Goal: Information Seeking & Learning: Find specific fact

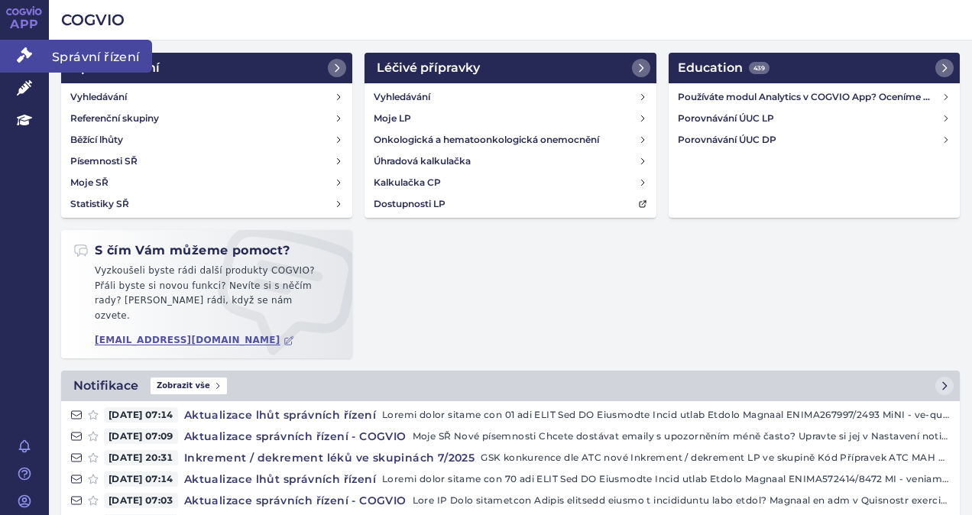
click at [68, 56] on span "Správní řízení" at bounding box center [100, 56] width 103 height 32
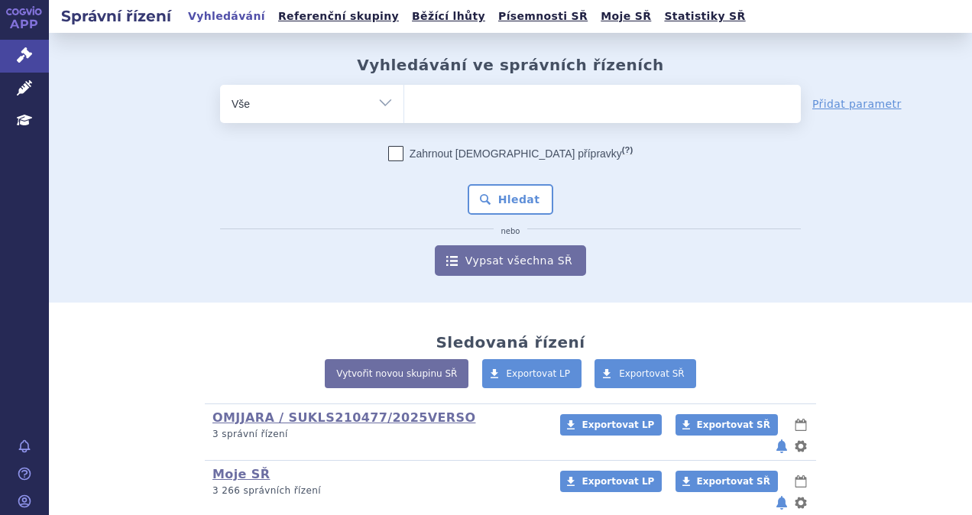
click at [446, 105] on ul at bounding box center [602, 101] width 397 height 32
click at [404, 105] on select at bounding box center [403, 103] width 1 height 38
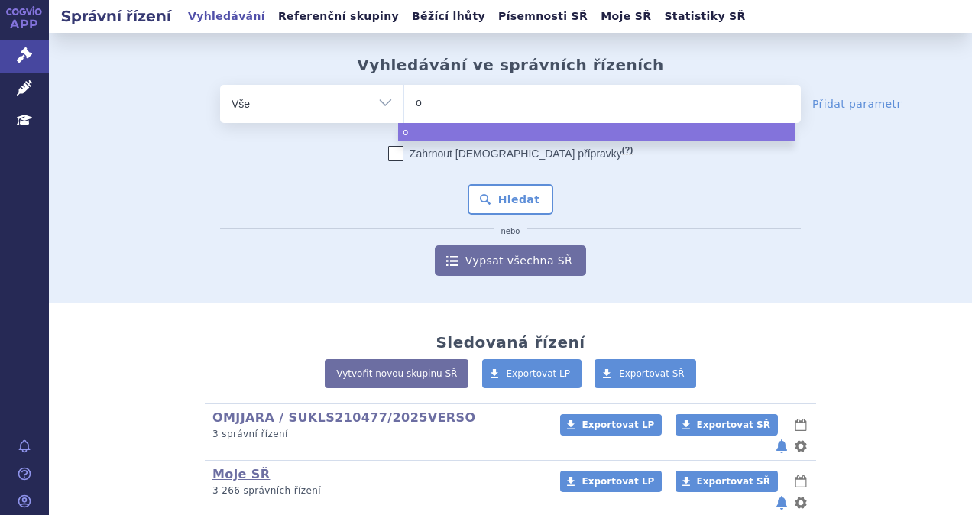
type input "om"
type input "omj"
type input "omjj"
type input "omjja"
type input "omjjara"
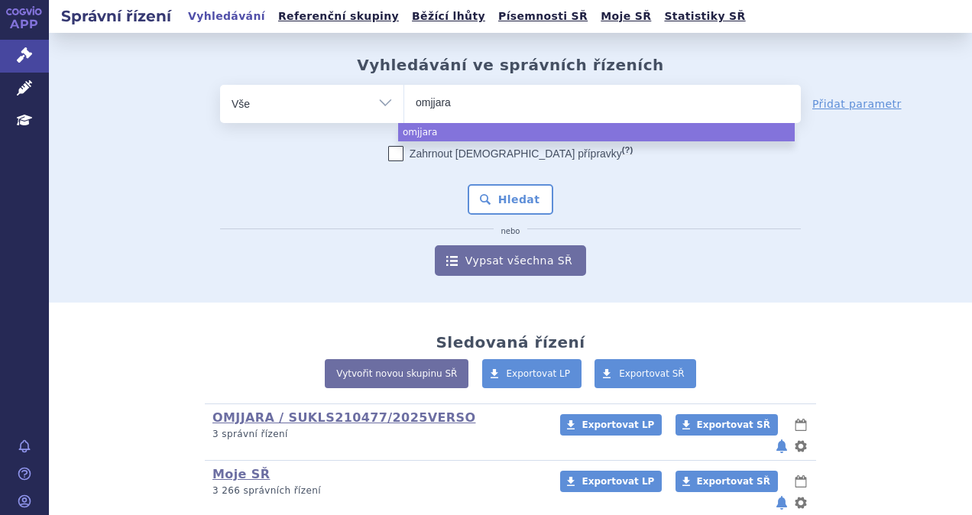
select select "omjjara"
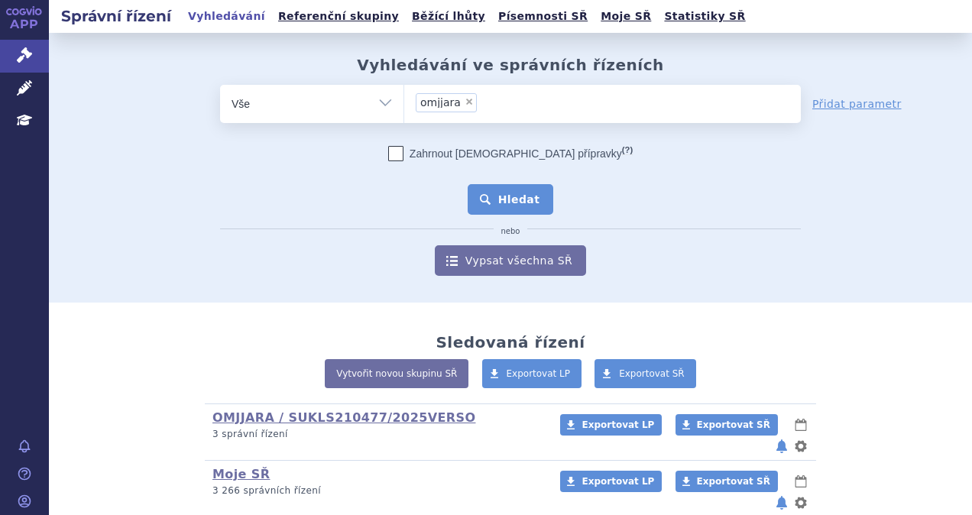
click at [519, 203] on button "Hledat" at bounding box center [511, 199] width 86 height 31
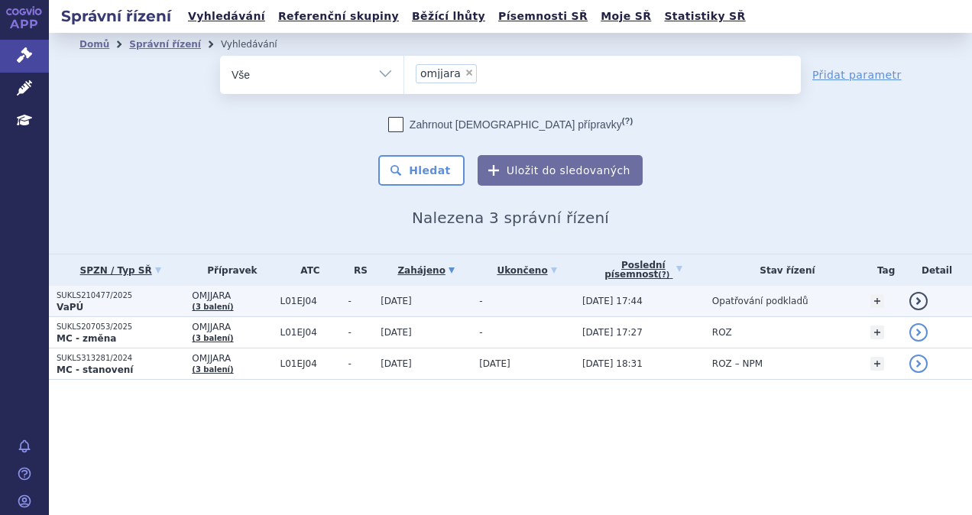
click at [99, 293] on p "SUKLS210477/2025" at bounding box center [121, 295] width 128 height 11
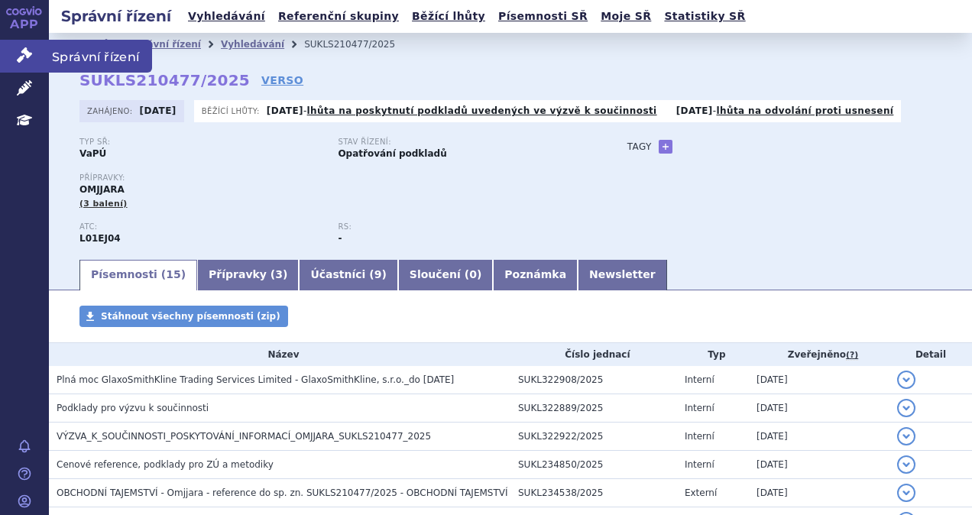
click at [76, 53] on span "Správní řízení" at bounding box center [100, 56] width 103 height 32
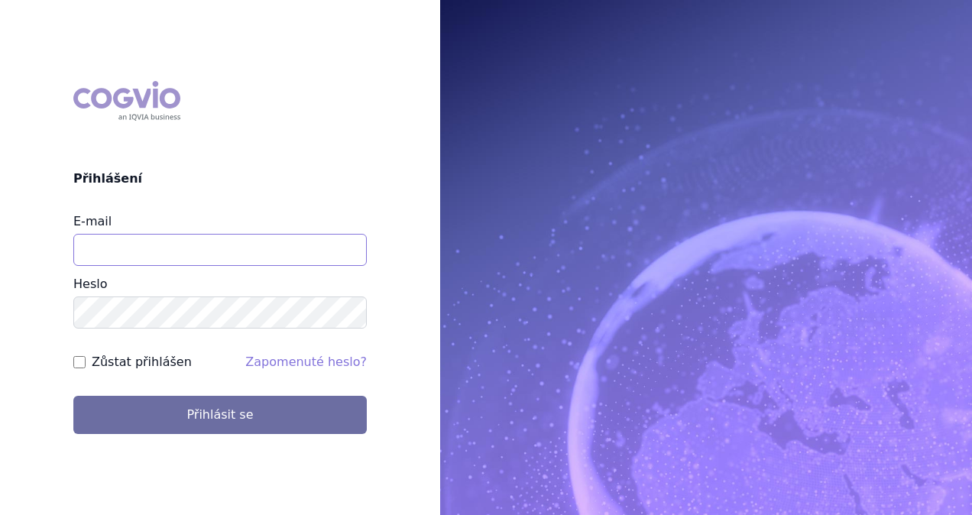
click at [144, 254] on input "E-mail" at bounding box center [219, 250] width 293 height 32
paste input "@"
type input "lucie.x.tumova@gsk.com"
click at [73, 396] on button "Přihlásit se" at bounding box center [219, 415] width 293 height 38
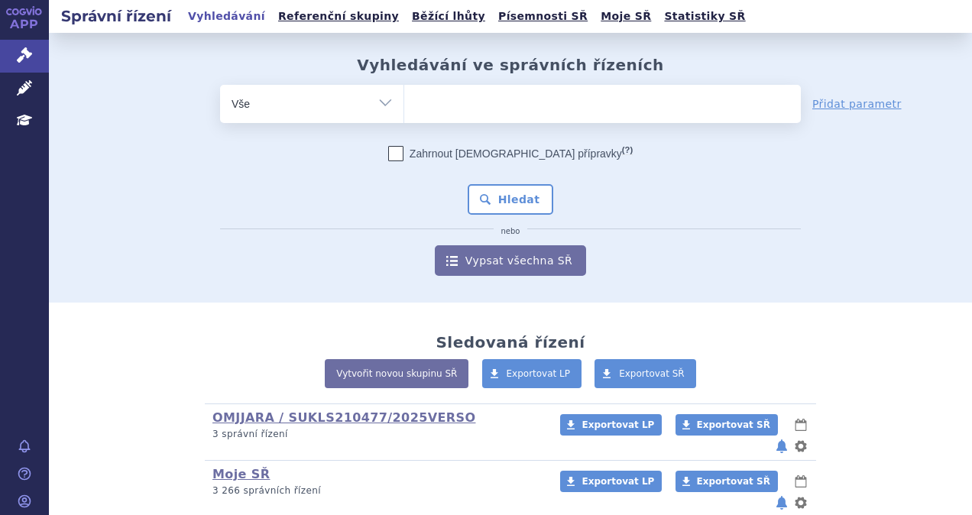
click at [499, 101] on ul at bounding box center [602, 101] width 397 height 32
click at [404, 101] on select at bounding box center [403, 103] width 1 height 38
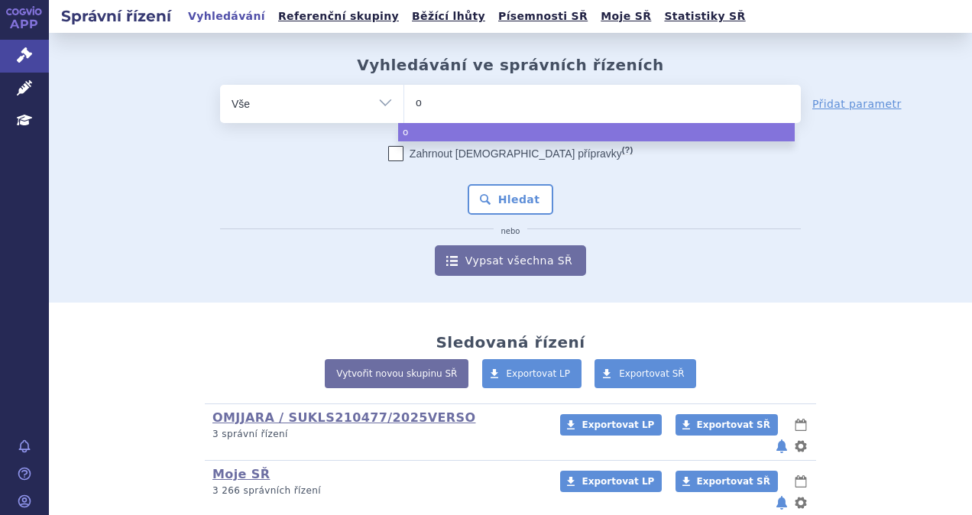
type input "om"
type input "omj"
type input "omjja"
type input "omjjar"
type input "omjjara"
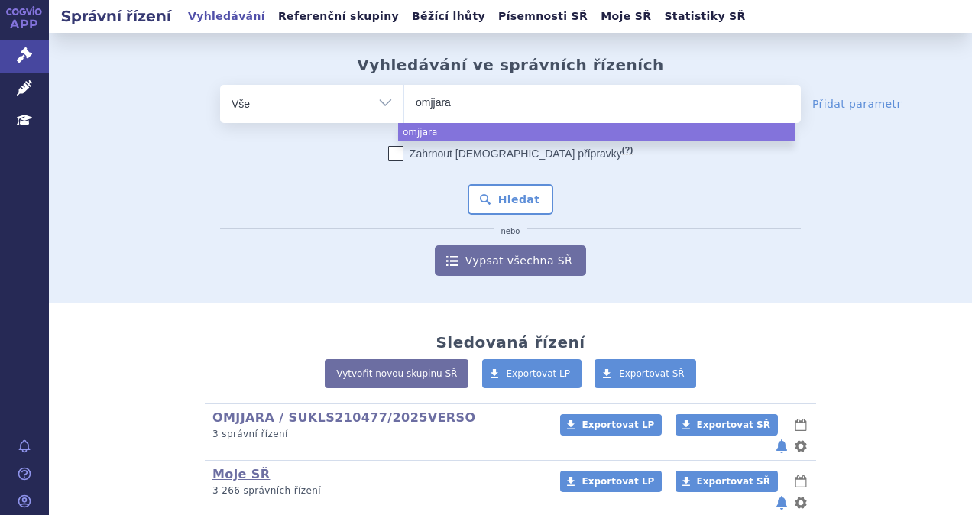
select select "omjjara"
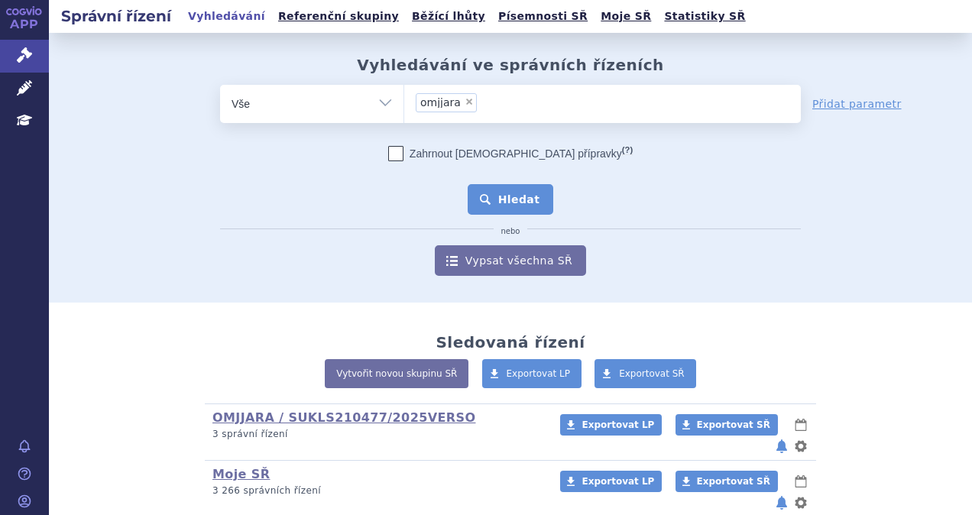
click at [500, 199] on button "Hledat" at bounding box center [511, 199] width 86 height 31
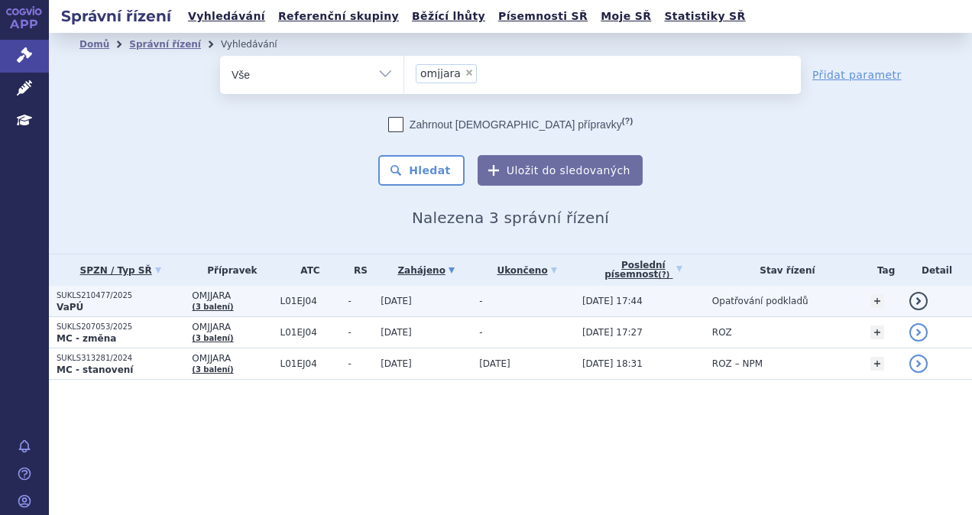
click at [80, 293] on p "SUKLS210477/2025" at bounding box center [121, 295] width 128 height 11
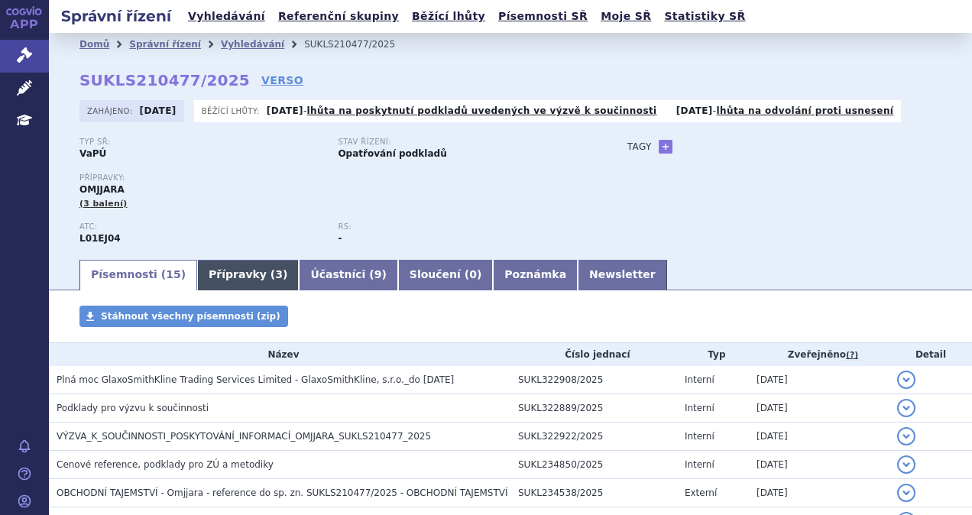
click at [207, 274] on link "Přípravky ( 3 )" at bounding box center [248, 275] width 102 height 31
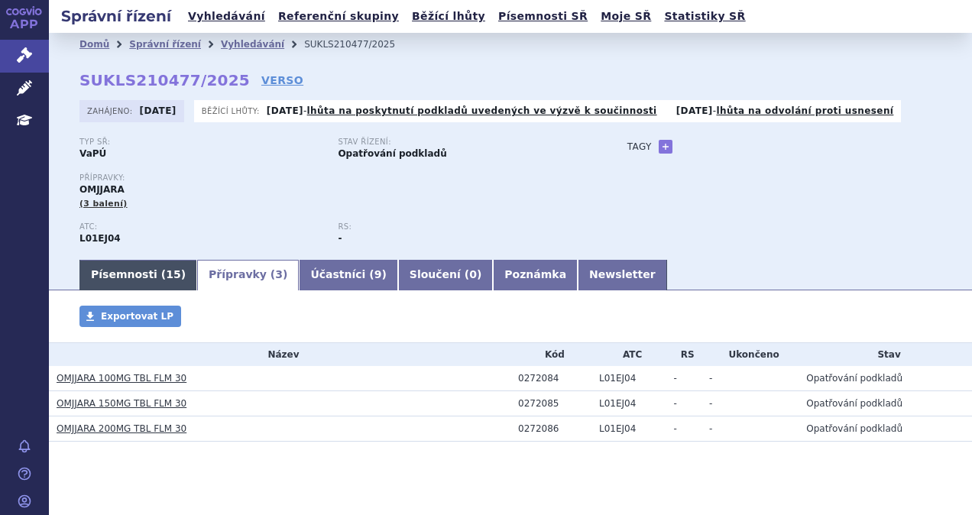
click at [150, 275] on link "Písemnosti ( 15 )" at bounding box center [138, 275] width 118 height 31
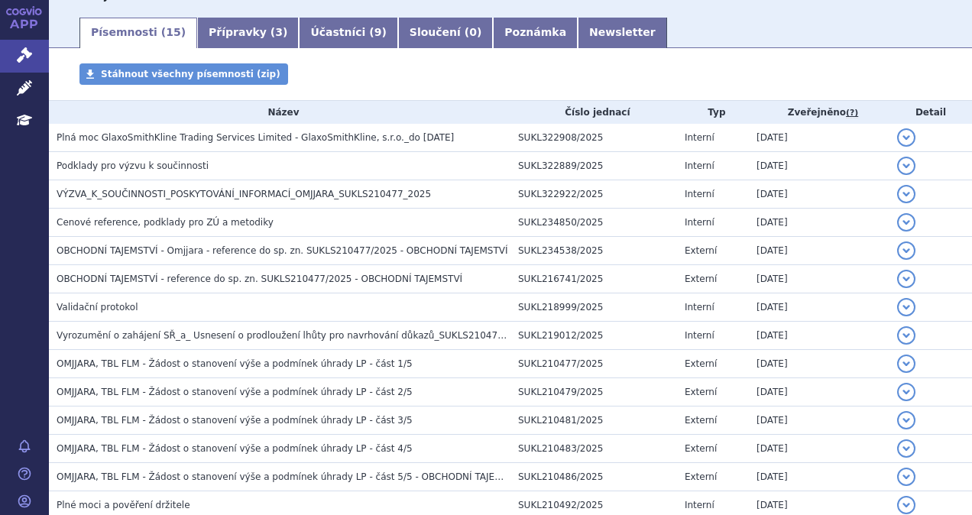
scroll to position [58, 0]
